Goal: Transaction & Acquisition: Purchase product/service

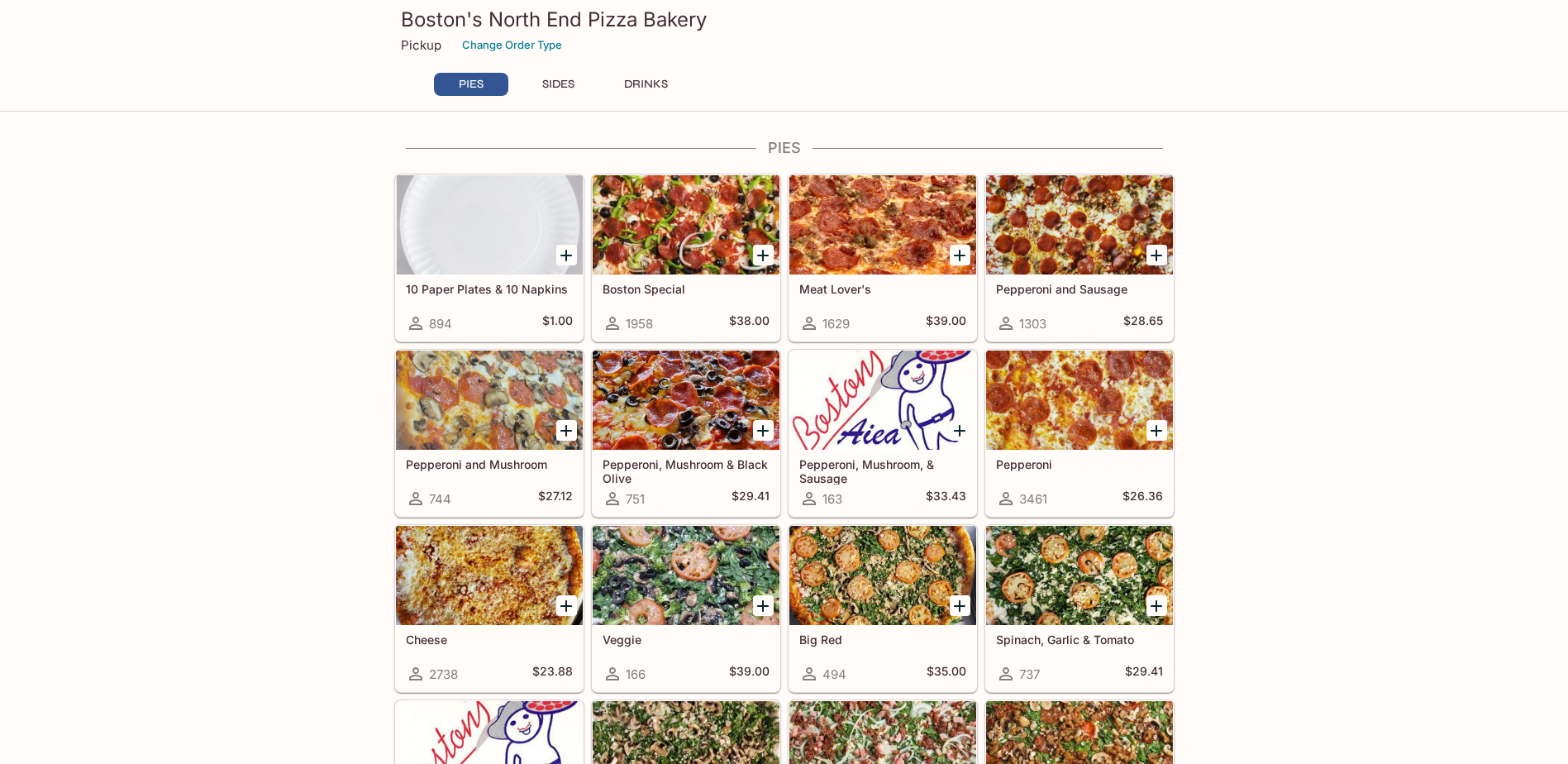
click at [641, 200] on div at bounding box center [686, 224] width 187 height 99
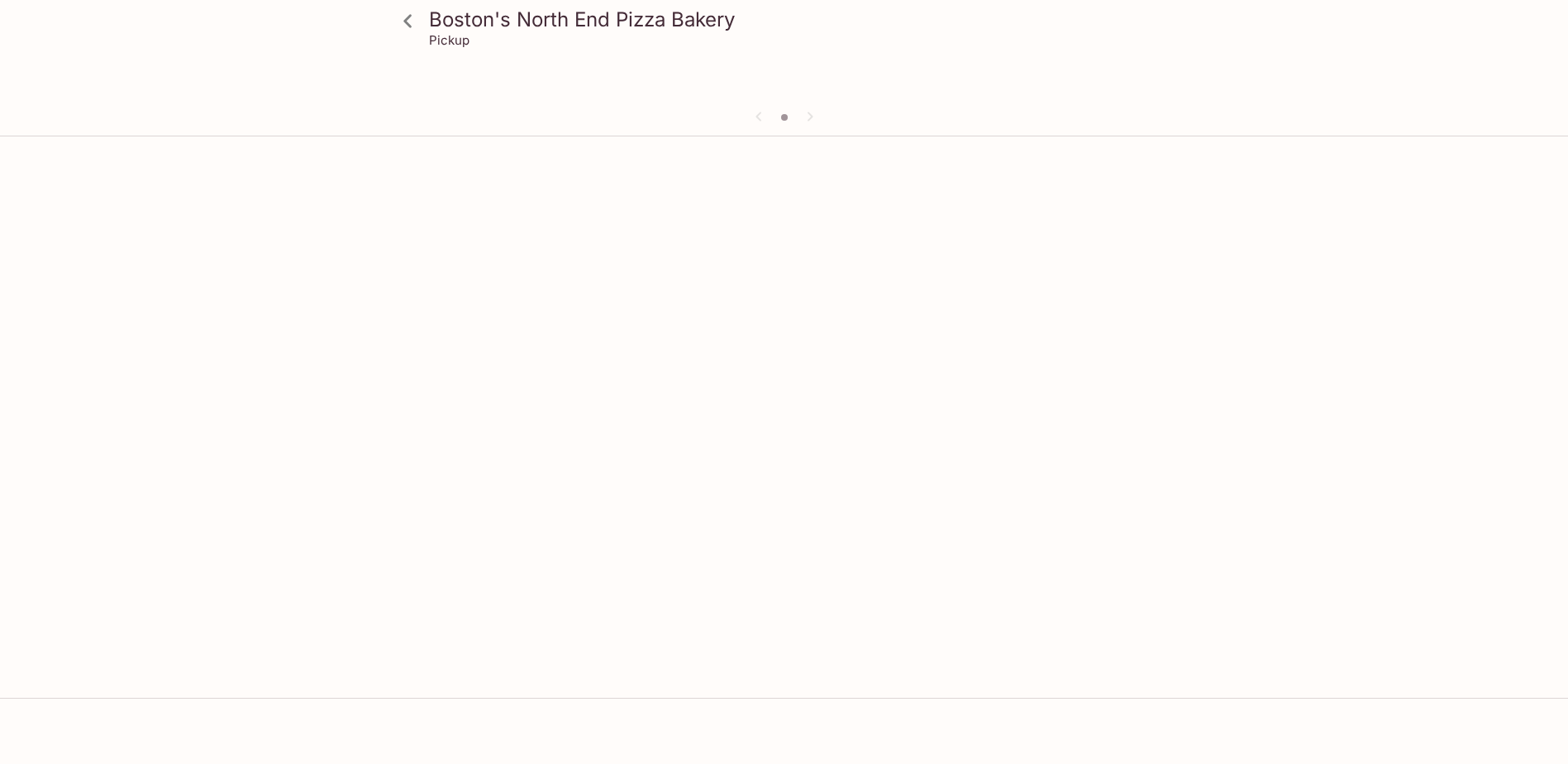
click at [641, 200] on div at bounding box center [784, 177] width 794 height 67
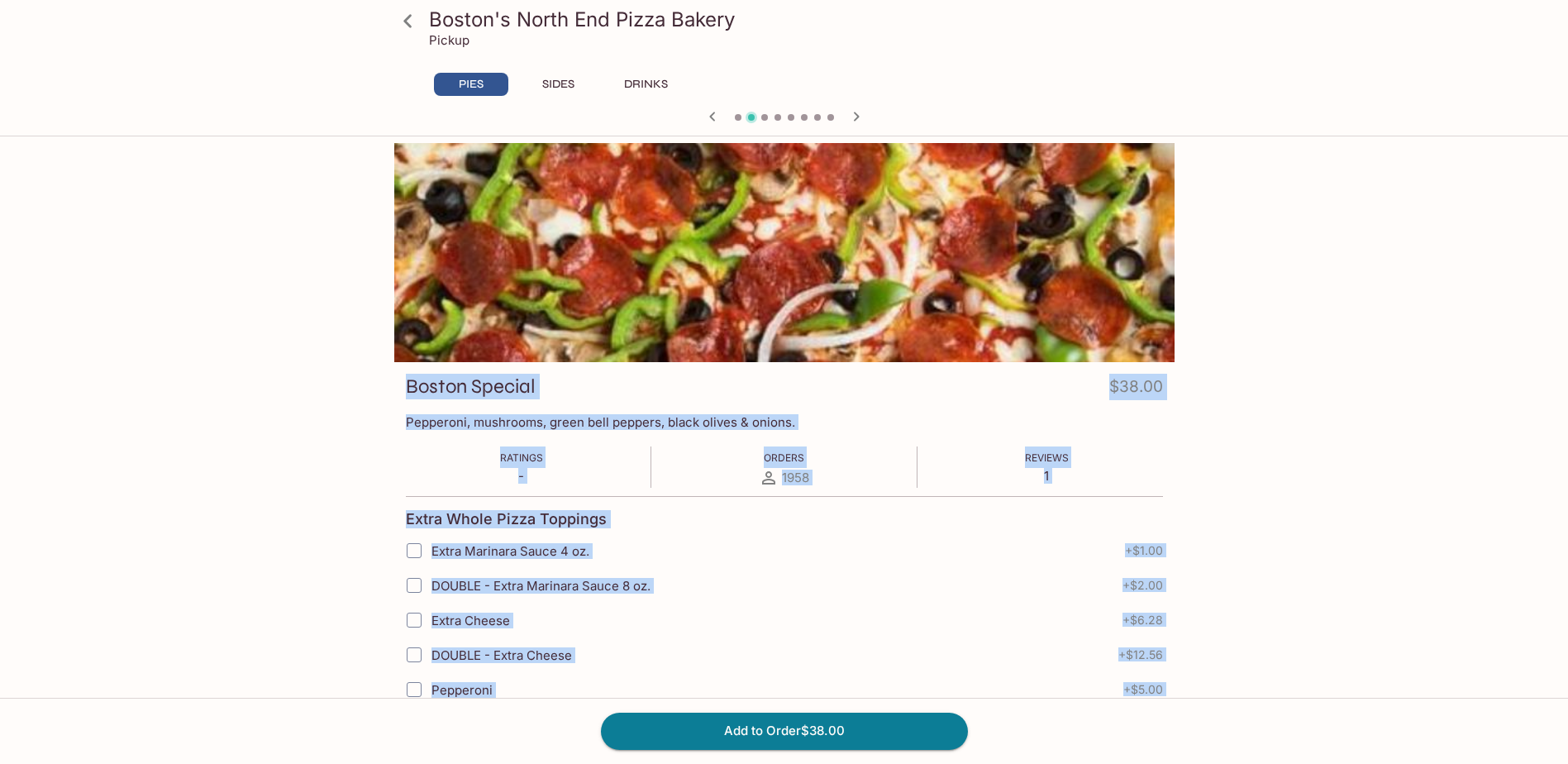
click at [199, 430] on div "Boston's North End Pizza Bakery Pickup PIES SIDES DRINKS 10 Paper Plates & 10 N…" at bounding box center [784, 525] width 1568 height 764
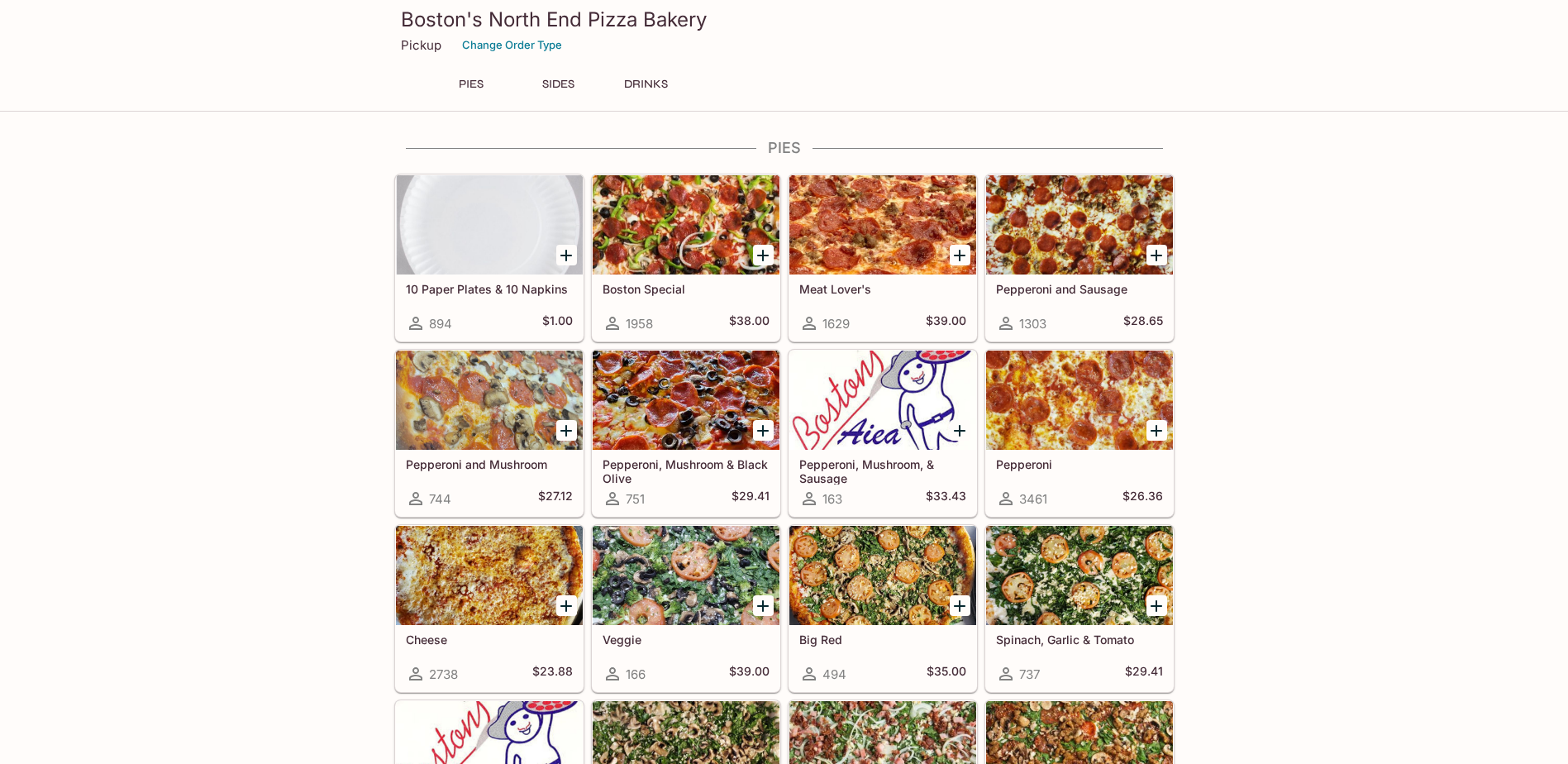
click at [851, 198] on div at bounding box center [883, 224] width 187 height 99
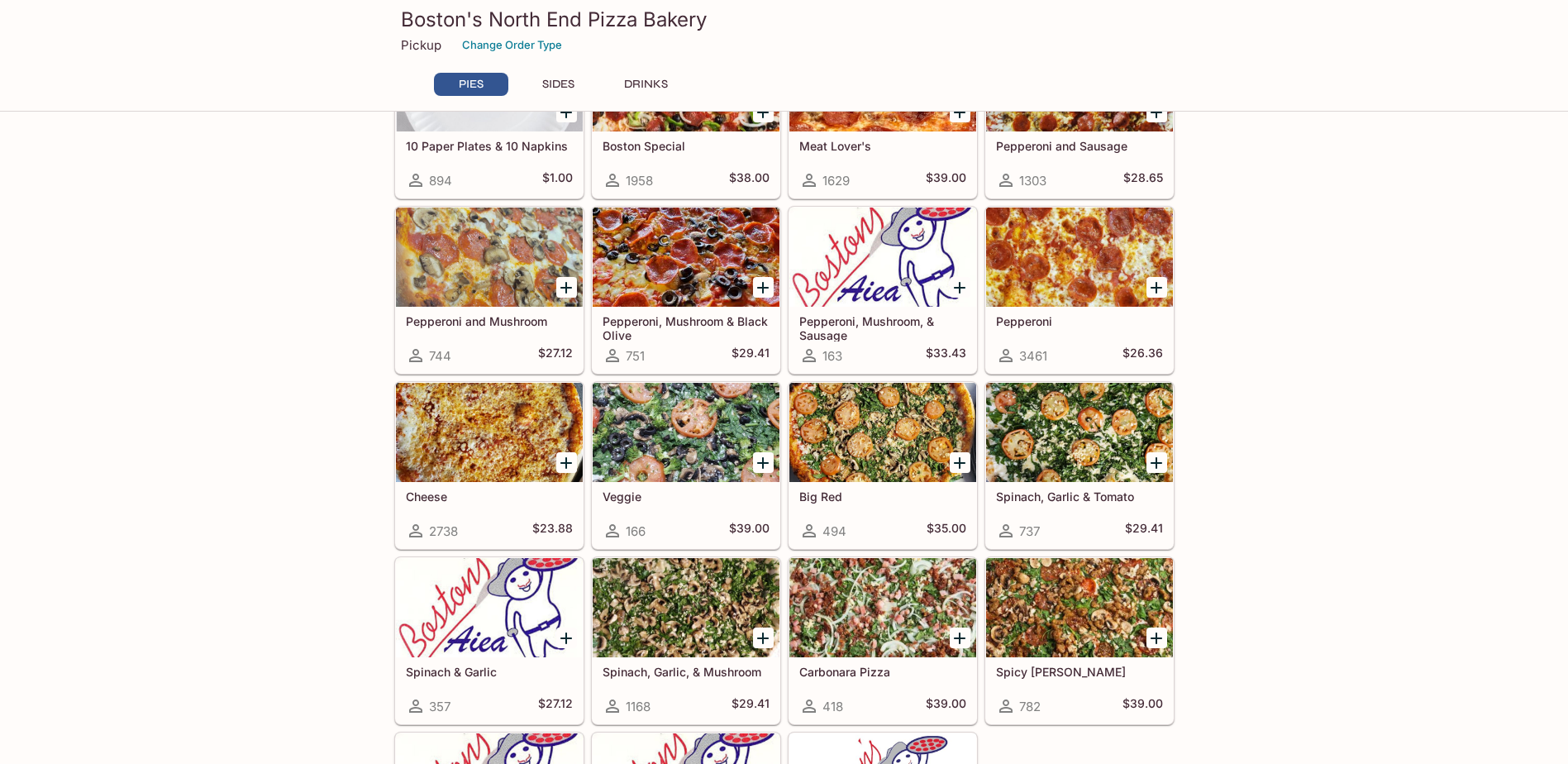
scroll to position [331, 0]
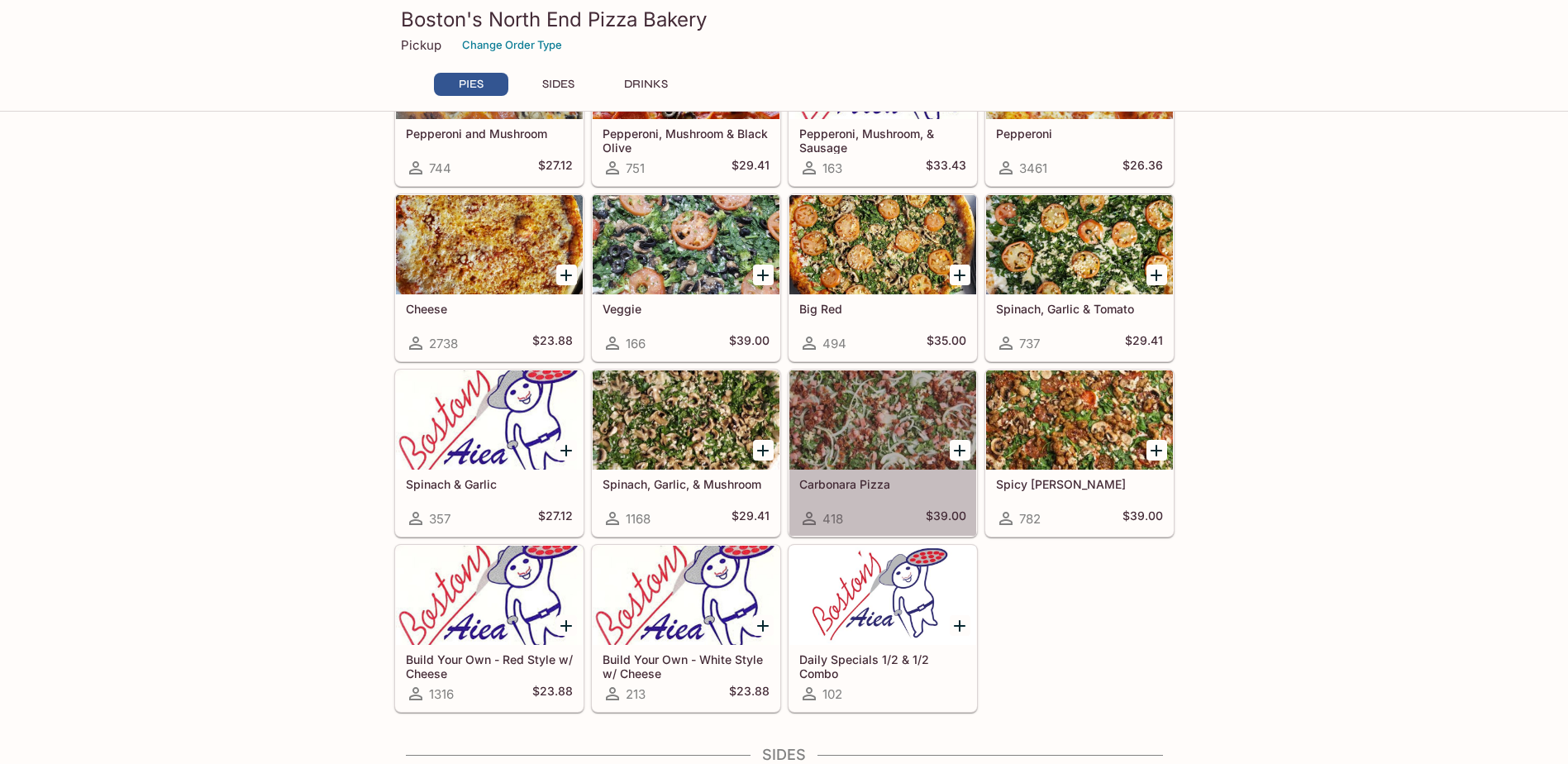
click at [924, 411] on div at bounding box center [883, 420] width 187 height 99
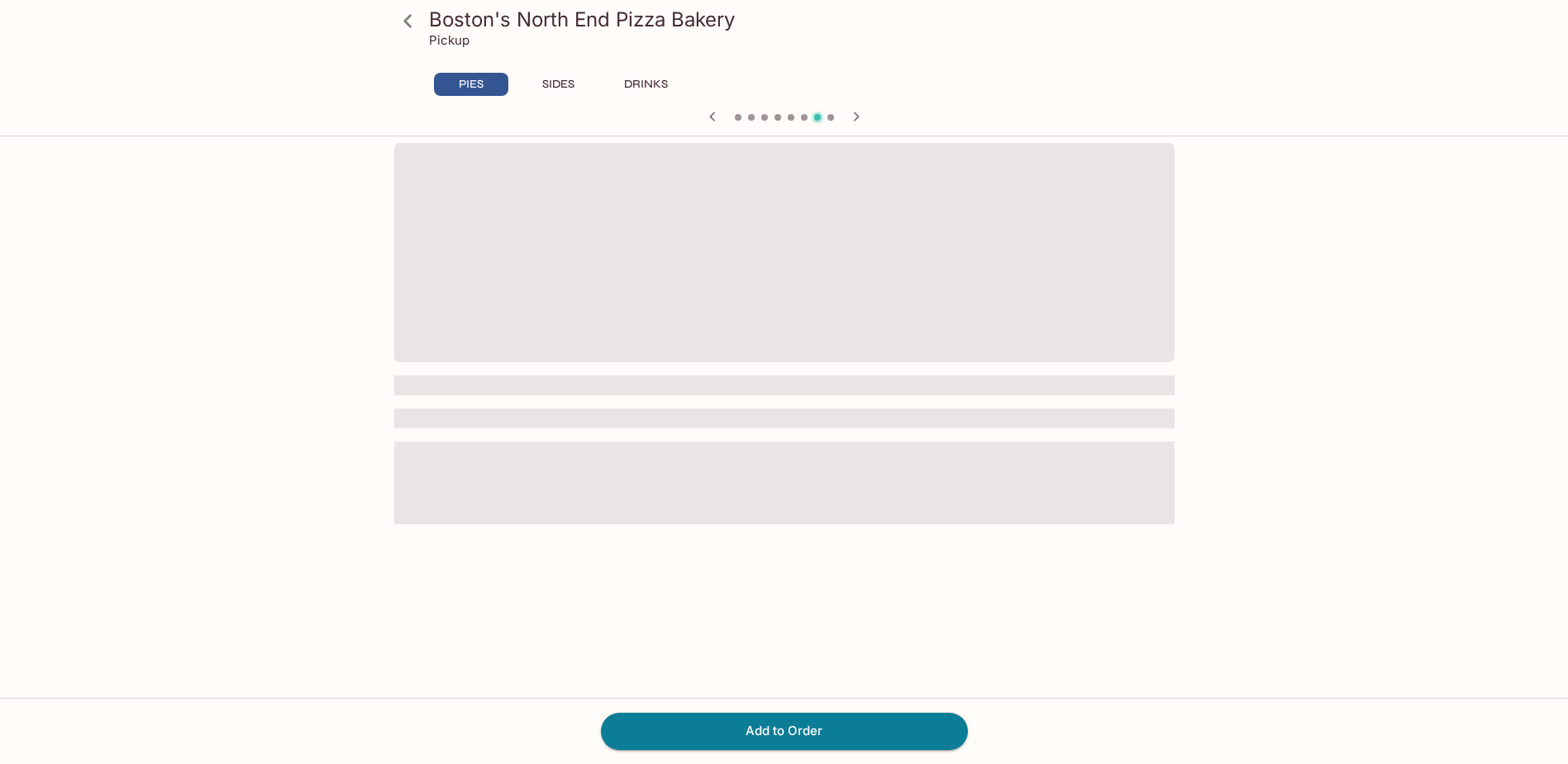
click at [924, 411] on span at bounding box center [784, 418] width 780 height 20
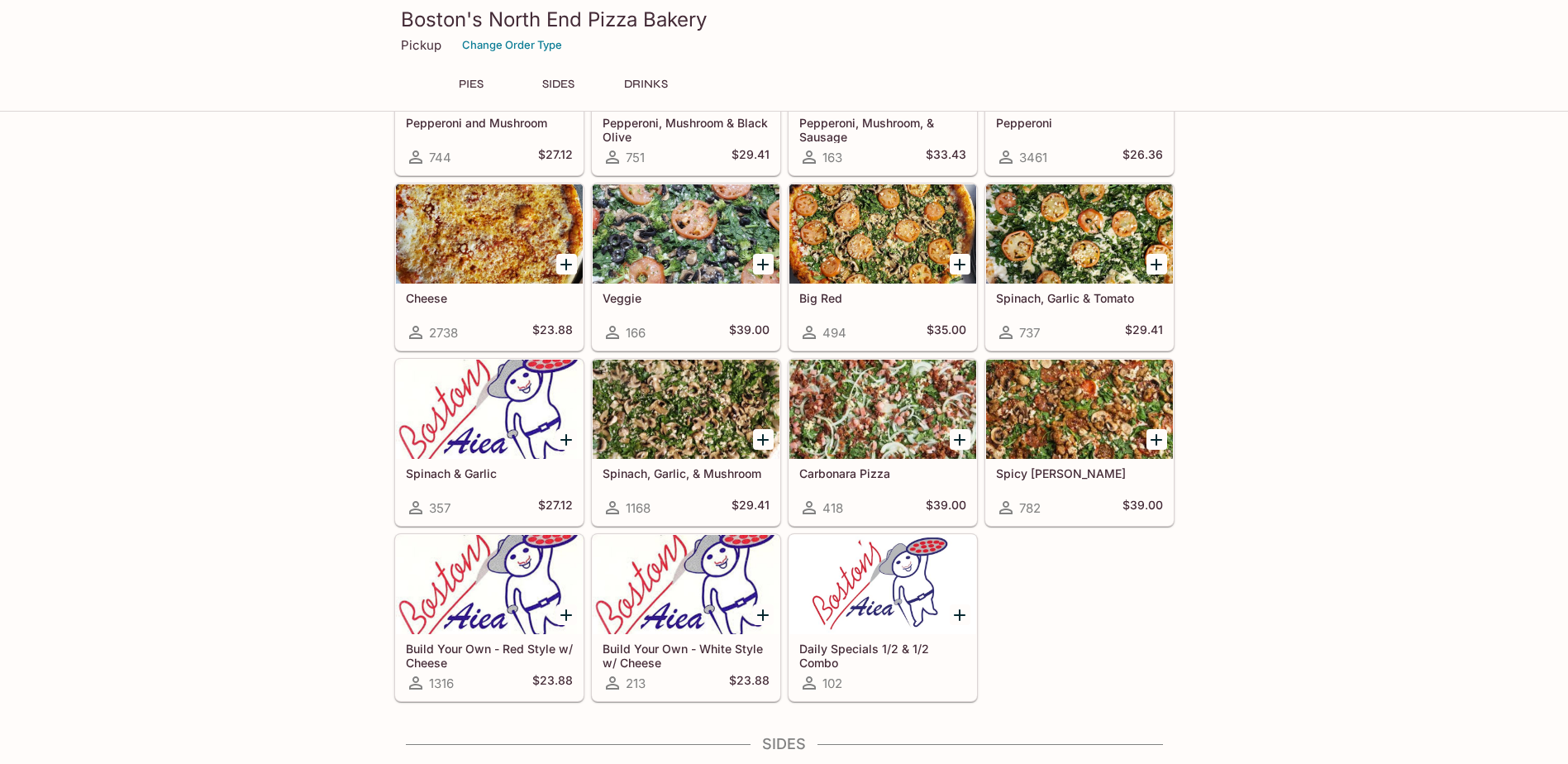
scroll to position [496, 0]
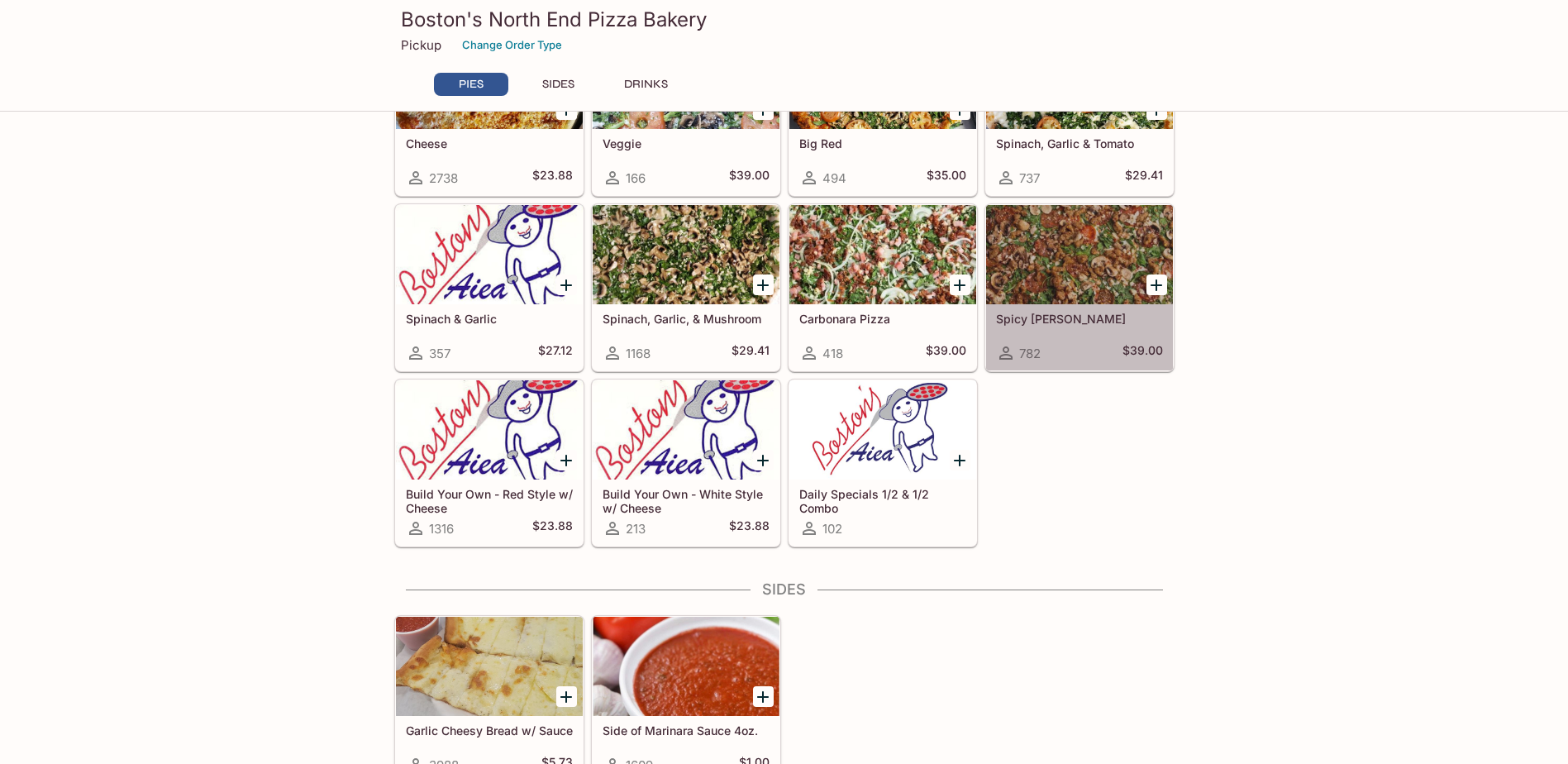
click at [1080, 253] on div at bounding box center [1080, 255] width 187 height 99
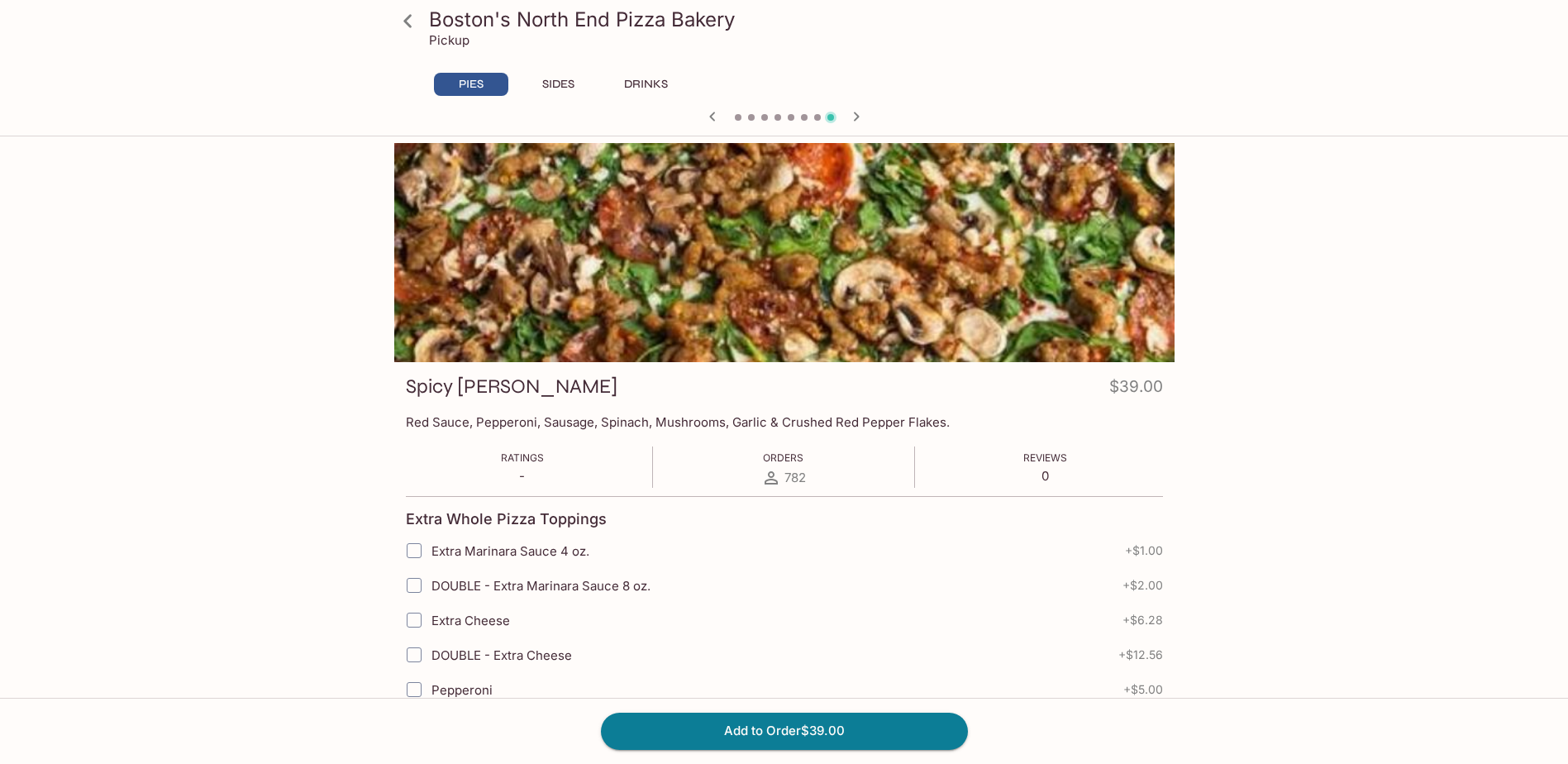
scroll to position [435, 0]
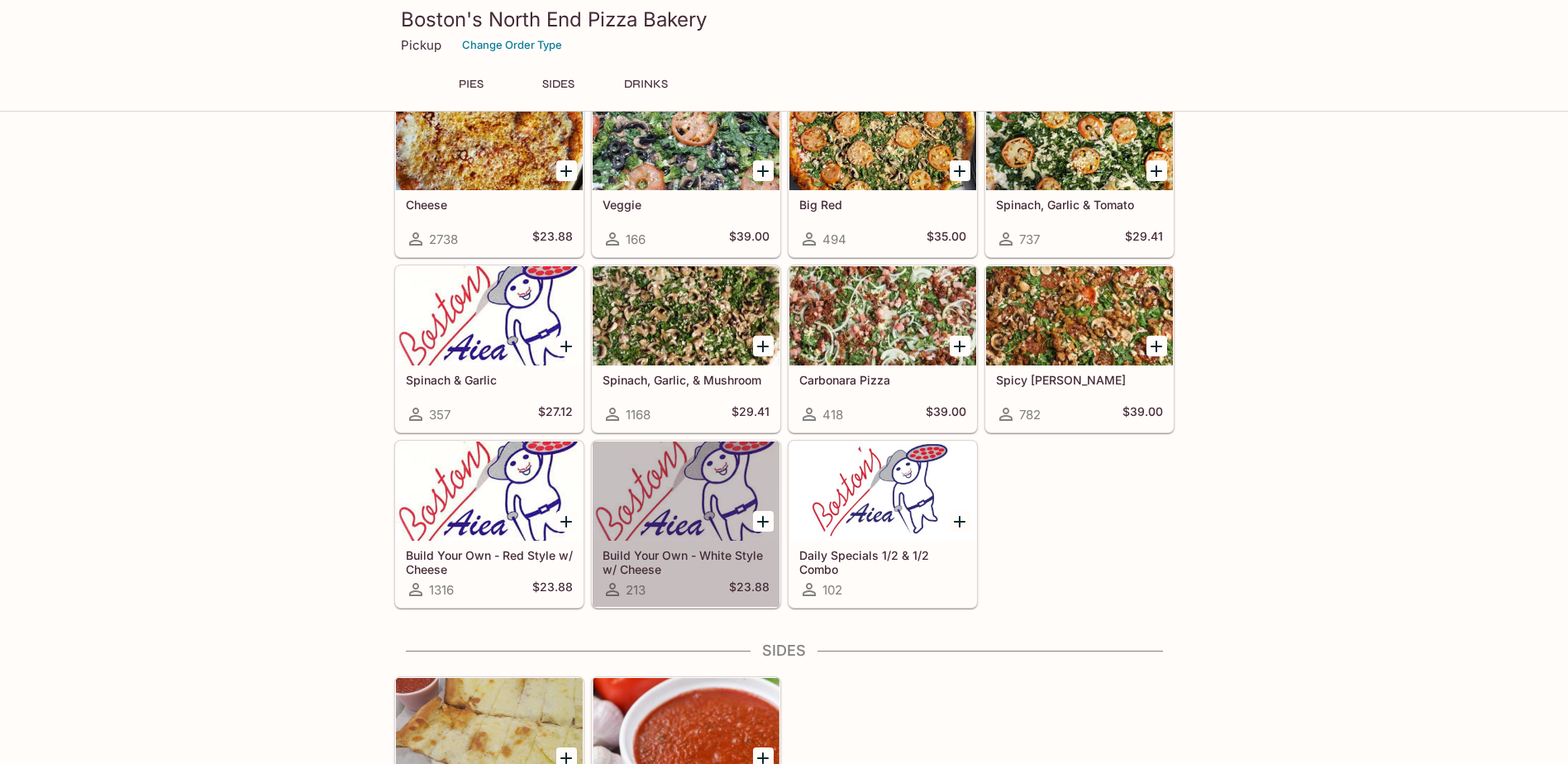
click at [642, 501] on div at bounding box center [686, 491] width 187 height 99
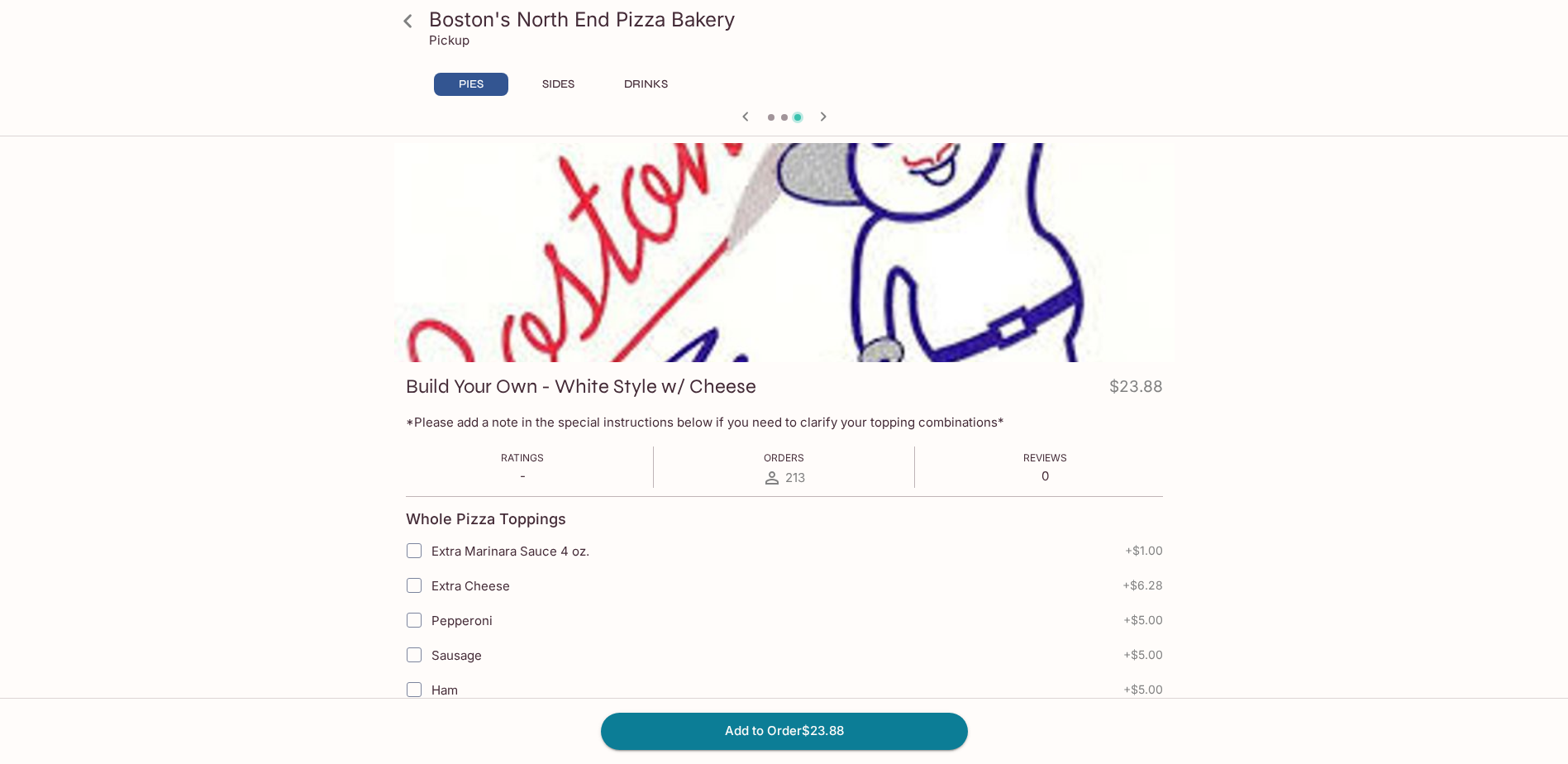
click at [575, 87] on button "SIDES" at bounding box center [559, 85] width 74 height 23
